Goal: Task Accomplishment & Management: Use online tool/utility

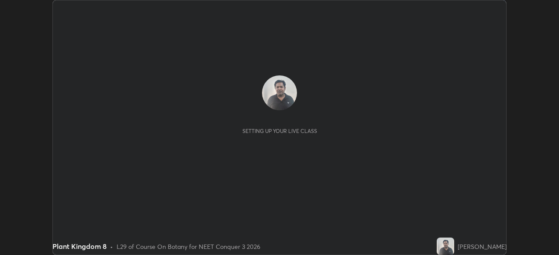
scroll to position [255, 559]
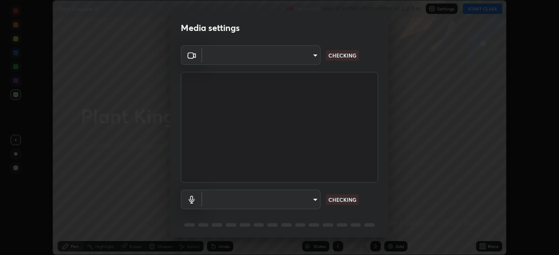
click at [490, 245] on div "Media settings ​ CHECKING ​ CHECKING 1 / 5 Next" at bounding box center [279, 127] width 559 height 255
type input "14b787caa3234b54c591ffd1cb0d0a7c9d8495057a62f752d7397f13ea7eb8b5"
type input "4b0b6fe49952f20568d9d40be6654ba97ad88abbb4efb790eabdddbf502d4a84"
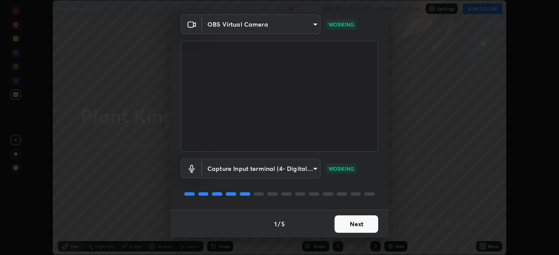
click at [354, 218] on button "Next" at bounding box center [357, 224] width 44 height 17
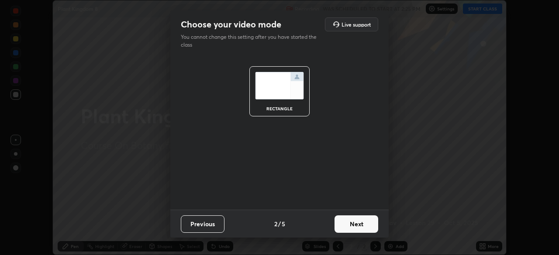
click at [353, 229] on button "Next" at bounding box center [357, 224] width 44 height 17
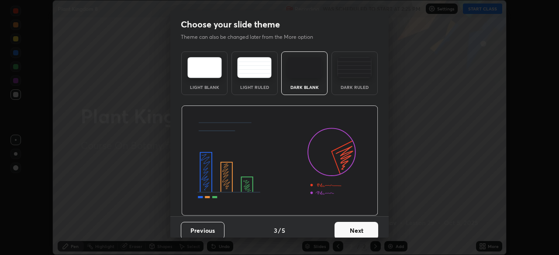
click at [352, 224] on button "Next" at bounding box center [357, 230] width 44 height 17
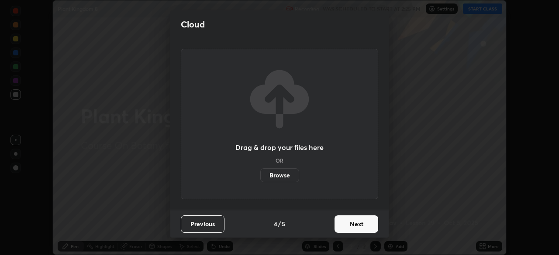
click at [353, 227] on button "Next" at bounding box center [357, 224] width 44 height 17
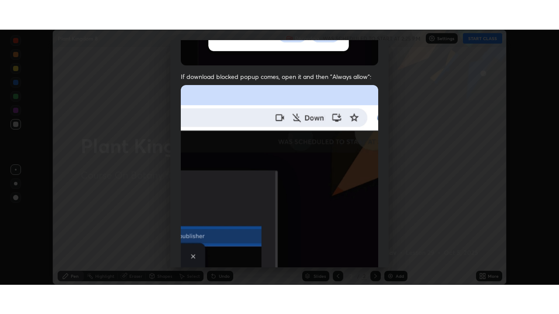
scroll to position [209, 0]
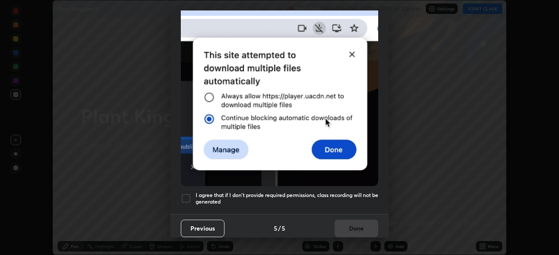
click at [352, 192] on h5 "I agree that if I don't provide required permissions, class recording will not …" at bounding box center [287, 199] width 183 height 14
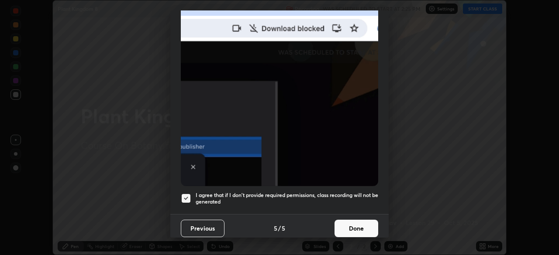
click at [355, 224] on button "Done" at bounding box center [357, 228] width 44 height 17
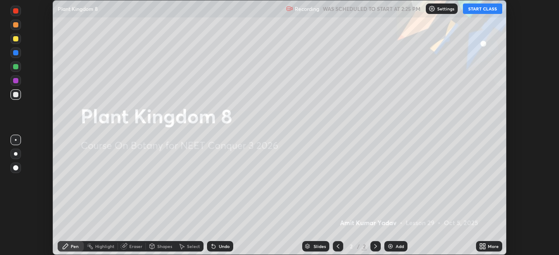
click at [478, 10] on button "START CLASS" at bounding box center [482, 8] width 39 height 10
click at [492, 245] on div "More" at bounding box center [493, 247] width 11 height 4
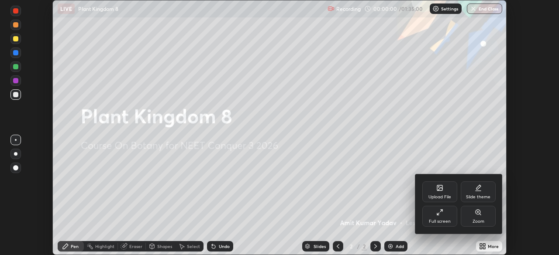
click at [442, 215] on icon at bounding box center [439, 212] width 7 height 7
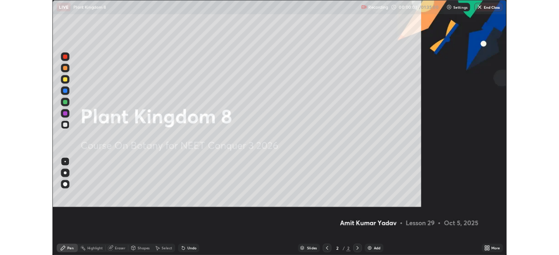
scroll to position [314, 559]
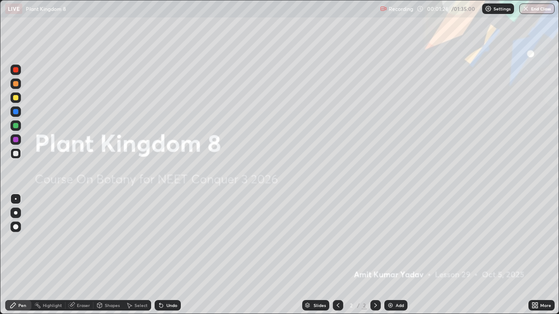
click at [397, 255] on div "Add" at bounding box center [400, 306] width 8 height 4
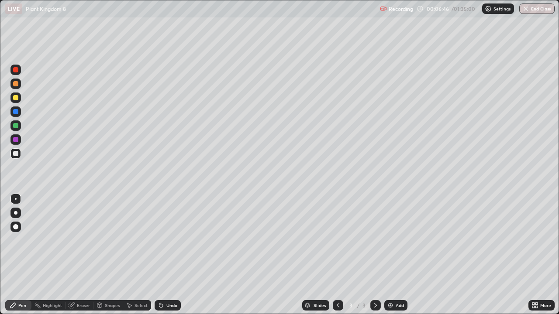
click at [83, 255] on div "Eraser" at bounding box center [80, 305] width 28 height 10
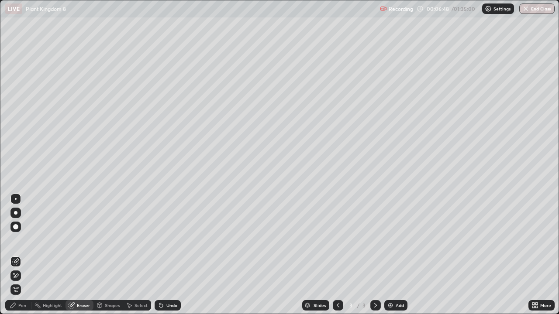
click at [28, 255] on div "Pen" at bounding box center [18, 305] width 26 height 10
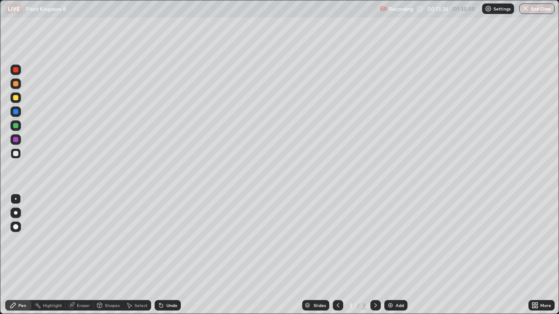
click at [396, 255] on div "Add" at bounding box center [400, 306] width 8 height 4
click at [87, 255] on div "Eraser" at bounding box center [83, 306] width 13 height 4
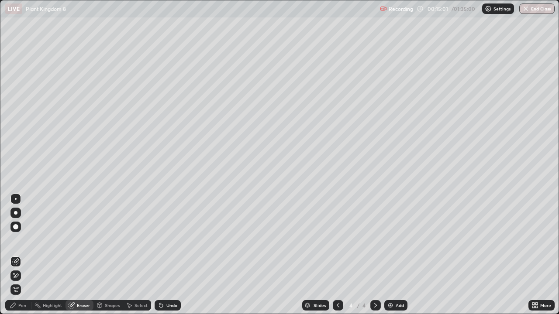
click at [21, 255] on div "Pen" at bounding box center [18, 305] width 26 height 10
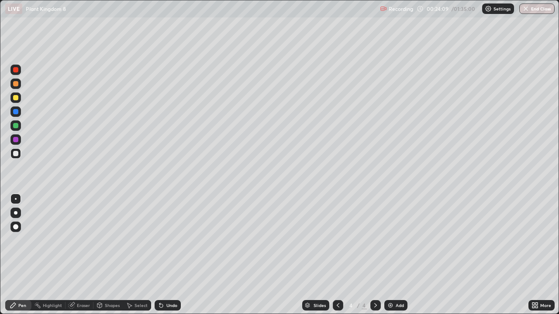
click at [393, 255] on img at bounding box center [390, 305] width 7 height 7
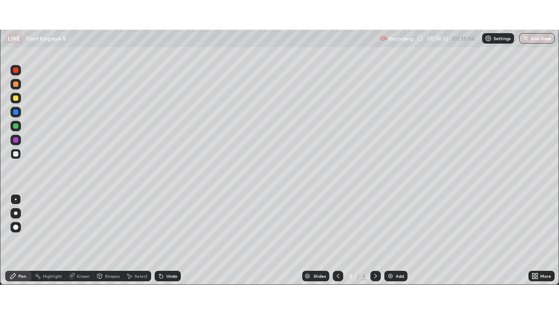
scroll to position [43414, 43111]
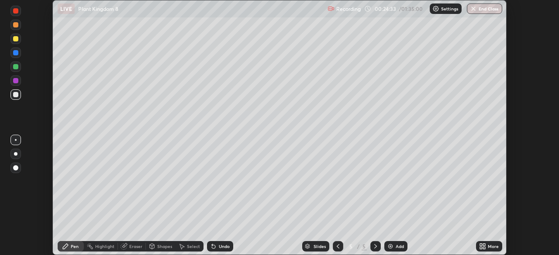
click at [481, 248] on icon at bounding box center [481, 248] width 2 height 2
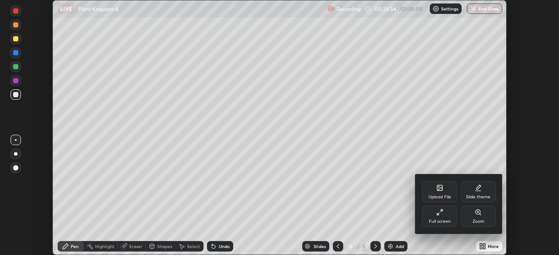
click at [438, 215] on icon at bounding box center [438, 215] width 2 height 2
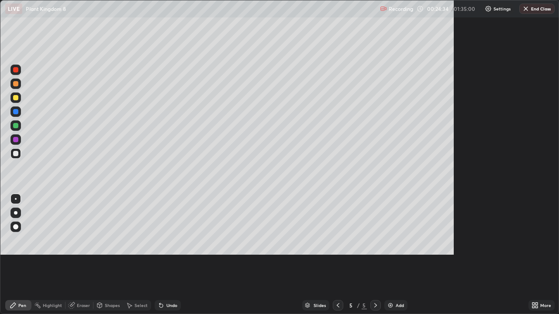
scroll to position [314, 559]
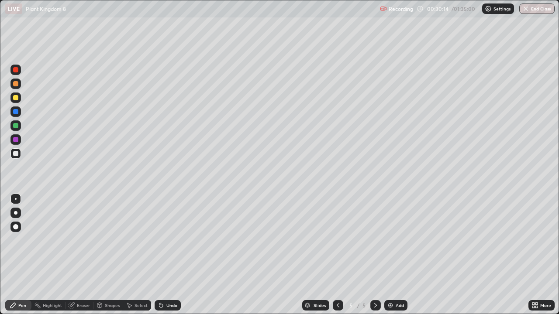
click at [172, 255] on div "Undo" at bounding box center [171, 306] width 11 height 4
click at [173, 255] on div "Undo" at bounding box center [171, 306] width 11 height 4
click at [175, 255] on div "Undo" at bounding box center [171, 306] width 11 height 4
click at [164, 255] on div "Undo" at bounding box center [166, 305] width 30 height 17
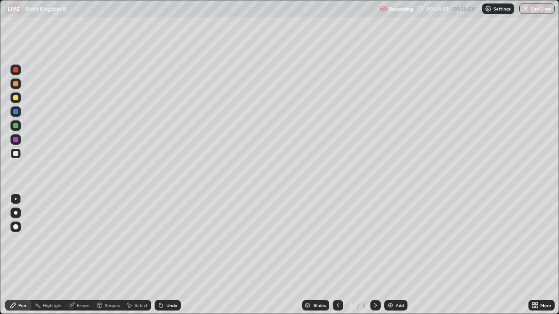
click at [398, 255] on div "Add" at bounding box center [400, 306] width 8 height 4
click at [168, 255] on div "Undo" at bounding box center [168, 305] width 26 height 10
click at [176, 255] on div "Undo" at bounding box center [168, 305] width 26 height 10
click at [393, 255] on img at bounding box center [390, 305] width 7 height 7
click at [86, 255] on div "Eraser" at bounding box center [80, 305] width 28 height 10
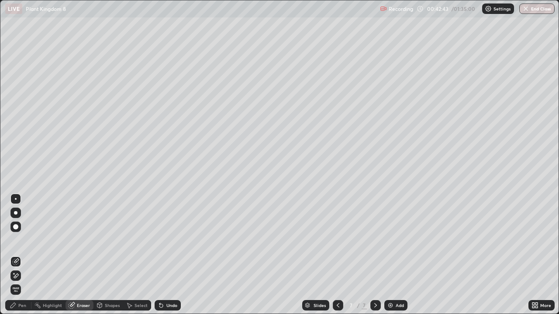
click at [26, 255] on div "Pen" at bounding box center [22, 306] width 8 height 4
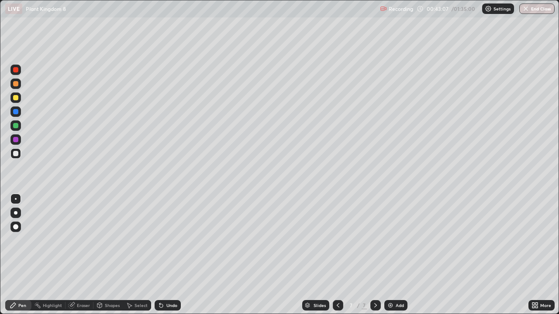
click at [173, 255] on div "Undo" at bounding box center [171, 306] width 11 height 4
click at [174, 255] on div "Undo" at bounding box center [171, 306] width 11 height 4
click at [162, 255] on icon at bounding box center [160, 305] width 3 height 3
click at [172, 255] on div "Undo" at bounding box center [171, 306] width 11 height 4
click at [171, 255] on div "Undo" at bounding box center [171, 306] width 11 height 4
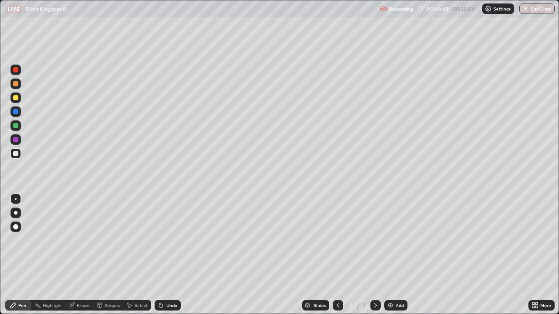
click at [174, 255] on div "Undo" at bounding box center [171, 306] width 11 height 4
click at [177, 255] on div "Undo" at bounding box center [168, 305] width 26 height 10
click at [178, 255] on div "Undo" at bounding box center [168, 305] width 26 height 10
click at [170, 255] on div "Undo" at bounding box center [171, 306] width 11 height 4
click at [173, 255] on div "Undo" at bounding box center [168, 305] width 26 height 10
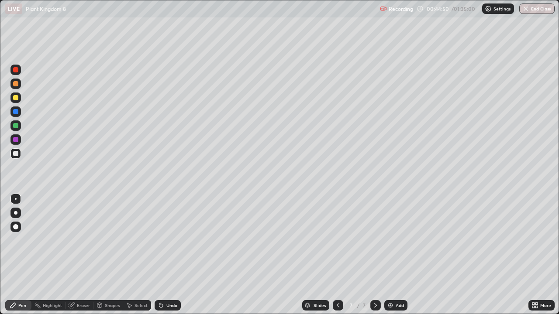
click at [173, 255] on div "Undo" at bounding box center [171, 306] width 11 height 4
click at [168, 255] on div "Undo" at bounding box center [171, 306] width 11 height 4
click at [173, 255] on div "Undo" at bounding box center [171, 306] width 11 height 4
click at [176, 255] on div "Undo" at bounding box center [171, 306] width 11 height 4
click at [84, 255] on div "Eraser" at bounding box center [83, 306] width 13 height 4
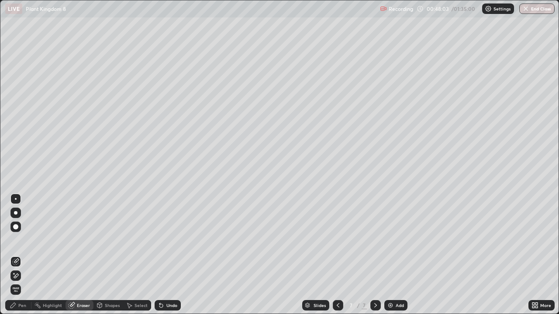
click at [22, 255] on div "Pen" at bounding box center [22, 306] width 8 height 4
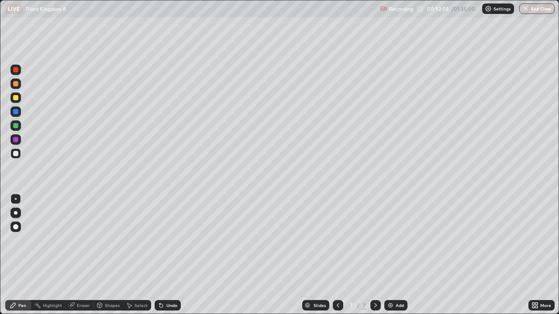
click at [399, 255] on div "Add" at bounding box center [400, 306] width 8 height 4
click at [236, 124] on button "Undo" at bounding box center [247, 129] width 25 height 10
click at [390, 255] on div "Add" at bounding box center [395, 305] width 23 height 10
click at [169, 255] on div "Undo" at bounding box center [168, 305] width 26 height 10
click at [172, 255] on div "Undo" at bounding box center [171, 306] width 11 height 4
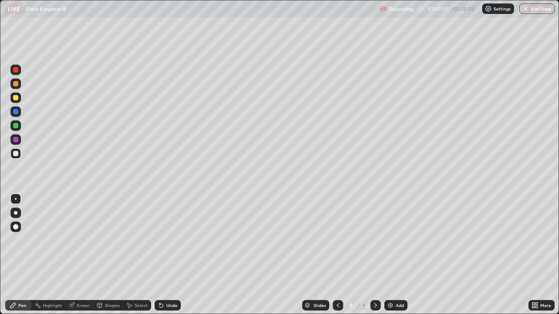
click at [171, 255] on div "Undo" at bounding box center [171, 306] width 11 height 4
click at [174, 255] on div "Undo" at bounding box center [171, 306] width 11 height 4
click at [403, 255] on div "Add" at bounding box center [400, 306] width 8 height 4
click at [337, 255] on icon at bounding box center [337, 305] width 7 height 7
click at [374, 255] on icon at bounding box center [375, 305] width 7 height 7
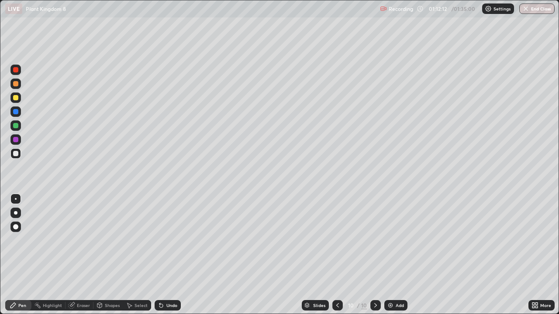
click at [173, 255] on div "Undo" at bounding box center [171, 306] width 11 height 4
click at [90, 255] on div "Eraser" at bounding box center [80, 305] width 28 height 10
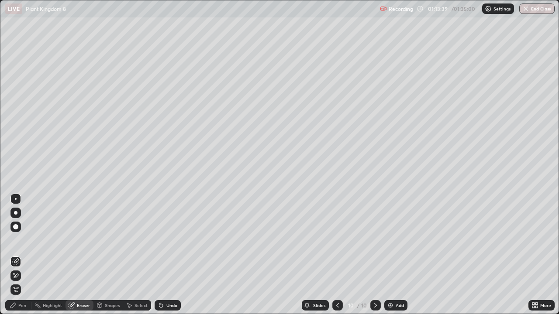
click at [28, 255] on div "Pen" at bounding box center [18, 305] width 26 height 10
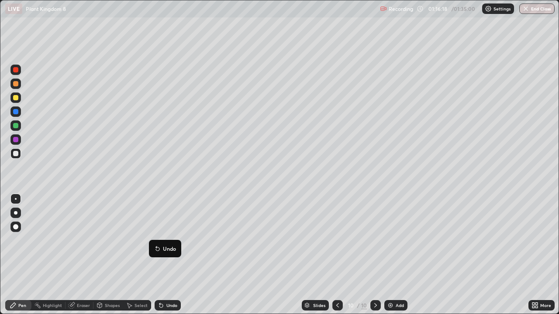
click at [155, 245] on button "Undo" at bounding box center [164, 249] width 25 height 10
click at [16, 98] on div at bounding box center [15, 97] width 5 height 5
click at [20, 156] on div at bounding box center [15, 153] width 10 height 10
click at [517, 255] on div "Slides 10 / 10 Add" at bounding box center [355, 305] width 348 height 17
click at [393, 255] on div "Add" at bounding box center [395, 305] width 23 height 10
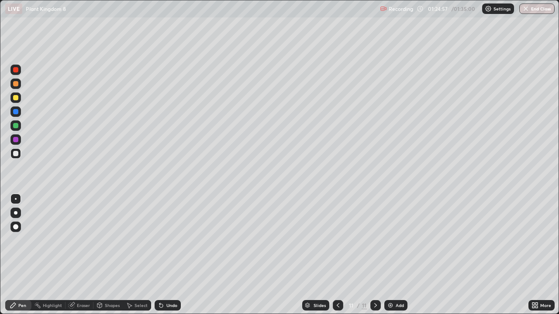
click at [81, 255] on div "Eraser" at bounding box center [83, 306] width 13 height 4
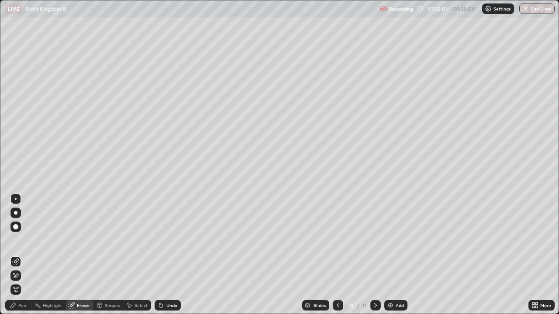
click at [48, 255] on div "Highlight" at bounding box center [52, 306] width 19 height 4
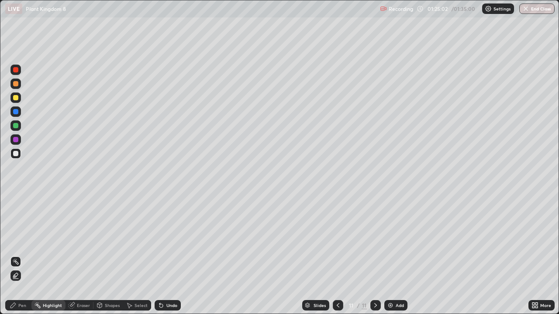
click at [25, 255] on div "Pen" at bounding box center [22, 306] width 8 height 4
click at [17, 155] on div at bounding box center [15, 153] width 5 height 5
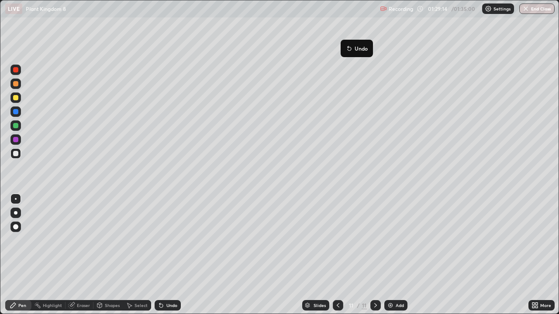
click at [346, 43] on button "Undo" at bounding box center [356, 48] width 25 height 10
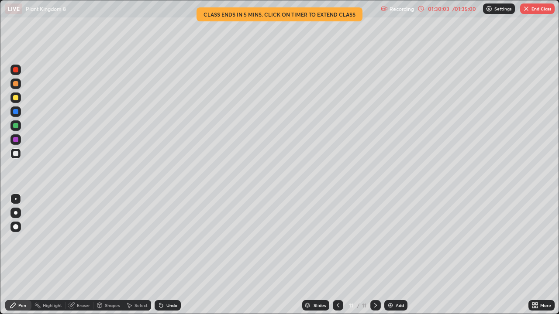
click at [173, 255] on div "Undo" at bounding box center [171, 306] width 11 height 4
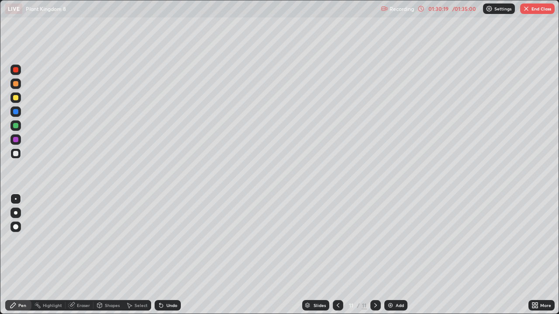
click at [166, 255] on div "Undo" at bounding box center [171, 306] width 11 height 4
click at [164, 255] on div "Undo" at bounding box center [168, 305] width 26 height 10
click at [167, 255] on div "Undo" at bounding box center [171, 306] width 11 height 4
click at [167, 255] on div "Undo" at bounding box center [168, 305] width 26 height 10
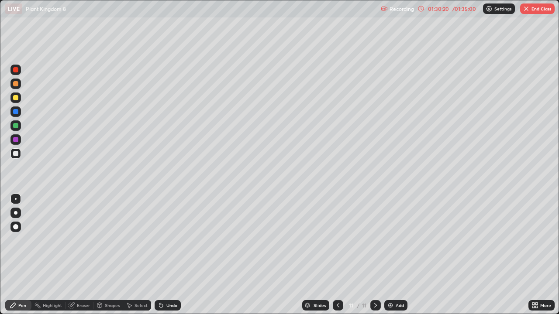
click at [167, 255] on div "Undo" at bounding box center [168, 305] width 26 height 10
click at [168, 255] on div "Undo" at bounding box center [168, 305] width 26 height 10
click at [167, 255] on div "Undo" at bounding box center [168, 305] width 26 height 10
click at [170, 255] on div "Undo" at bounding box center [171, 306] width 11 height 4
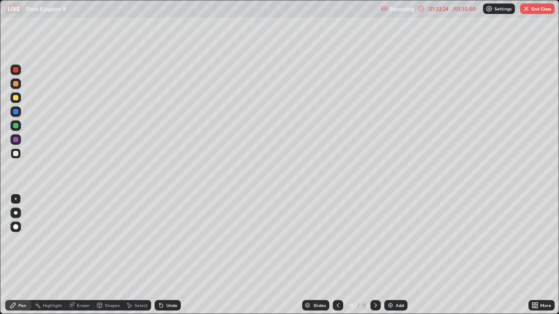
click at [172, 255] on div "Undo" at bounding box center [171, 306] width 11 height 4
click at [173, 255] on div "Undo" at bounding box center [171, 306] width 11 height 4
click at [371, 255] on div at bounding box center [375, 305] width 10 height 17
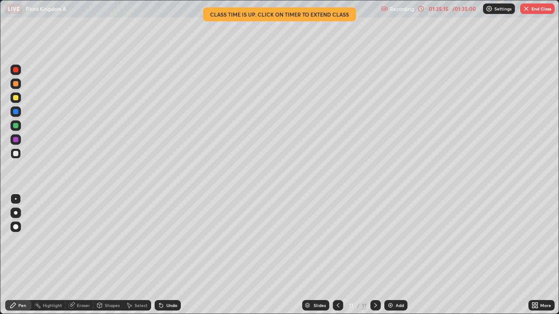
click at [400, 255] on div "Add" at bounding box center [400, 306] width 8 height 4
click at [445, 10] on div "01:35:27" at bounding box center [438, 8] width 24 height 5
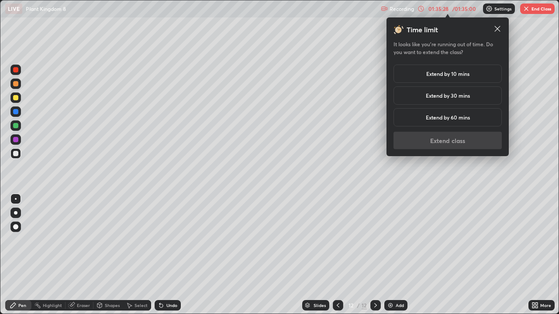
click at [464, 76] on h5 "Extend by 10 mins" at bounding box center [447, 74] width 43 height 8
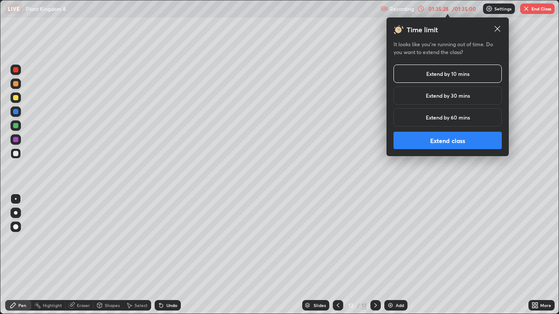
click at [455, 137] on button "Extend class" at bounding box center [447, 140] width 108 height 17
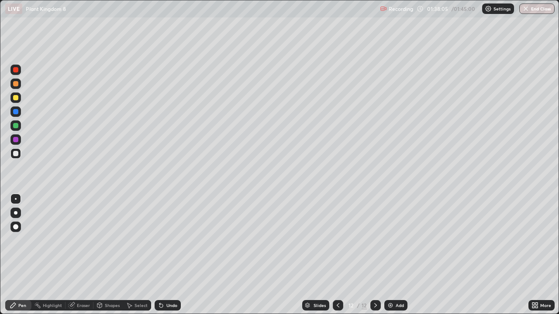
click at [170, 255] on div "Undo" at bounding box center [168, 305] width 26 height 10
click at [201, 229] on button "Undo" at bounding box center [213, 233] width 25 height 10
click at [392, 255] on div "Add" at bounding box center [395, 305] width 23 height 10
click at [337, 255] on icon at bounding box center [338, 305] width 7 height 7
click at [375, 255] on icon at bounding box center [375, 305] width 7 height 7
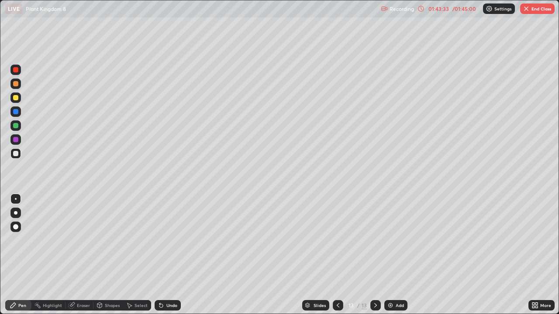
click at [338, 255] on icon at bounding box center [338, 305] width 7 height 7
click at [337, 255] on icon at bounding box center [338, 305] width 7 height 7
click at [375, 255] on icon at bounding box center [375, 305] width 7 height 7
click at [374, 255] on icon at bounding box center [375, 305] width 7 height 7
click at [337, 255] on icon at bounding box center [338, 305] width 7 height 7
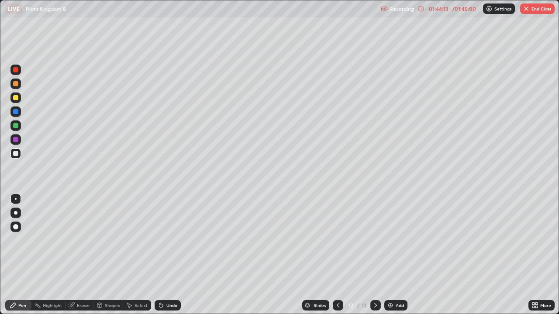
click at [335, 255] on icon at bounding box center [338, 305] width 7 height 7
click at [374, 255] on icon at bounding box center [375, 305] width 7 height 7
click at [375, 255] on icon at bounding box center [375, 306] width 3 height 4
click at [335, 255] on div at bounding box center [338, 305] width 10 height 17
click at [338, 255] on icon at bounding box center [338, 305] width 7 height 7
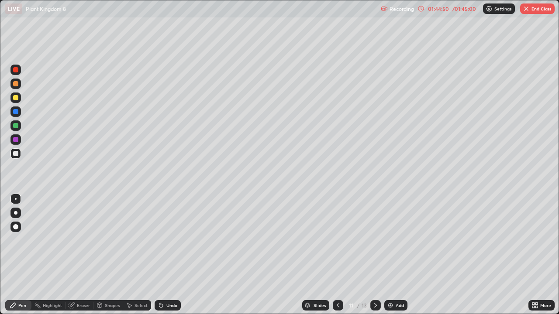
click at [337, 255] on icon at bounding box center [338, 305] width 7 height 7
click at [336, 255] on icon at bounding box center [338, 305] width 7 height 7
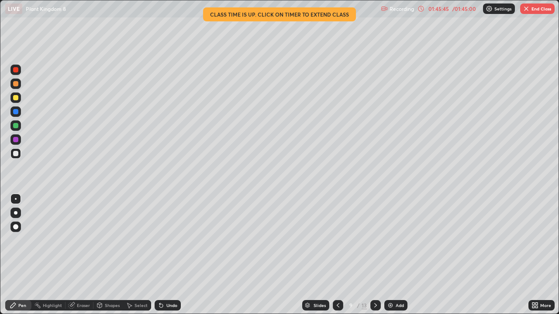
click at [335, 255] on icon at bounding box center [338, 305] width 7 height 7
click at [375, 255] on icon at bounding box center [375, 305] width 7 height 7
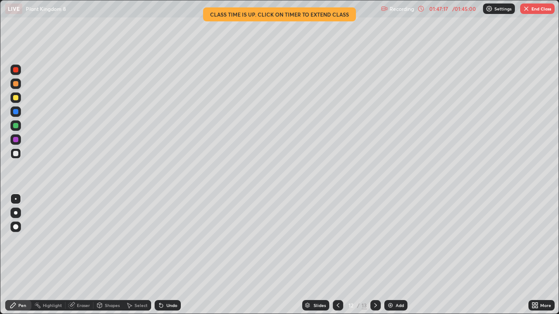
click at [375, 255] on icon at bounding box center [375, 305] width 7 height 7
click at [530, 8] on button "End Class" at bounding box center [537, 8] width 34 height 10
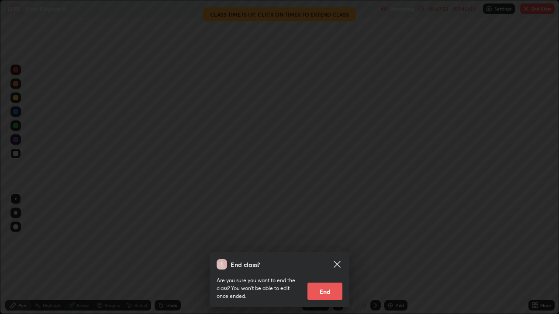
click at [324, 255] on button "End" at bounding box center [324, 291] width 35 height 17
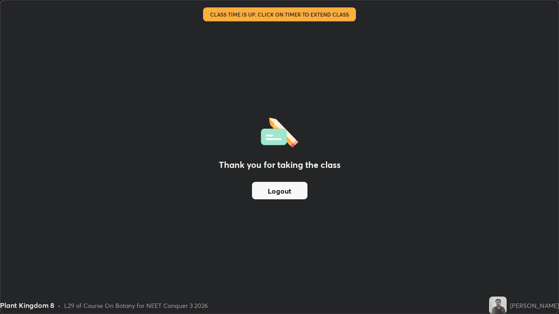
click at [286, 193] on button "Logout" at bounding box center [279, 190] width 55 height 17
